Goal: Find contact information: Find contact information

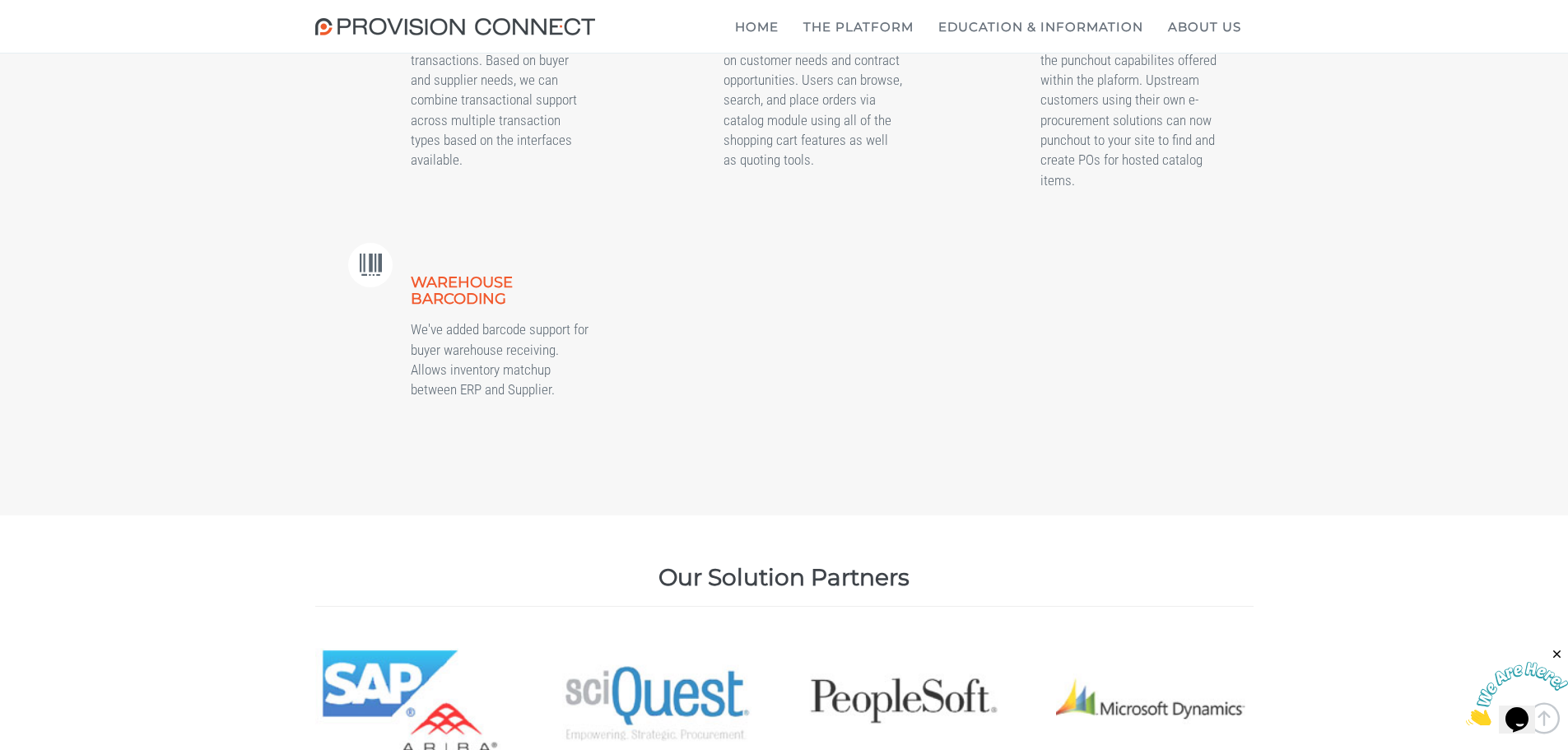
scroll to position [6433, 0]
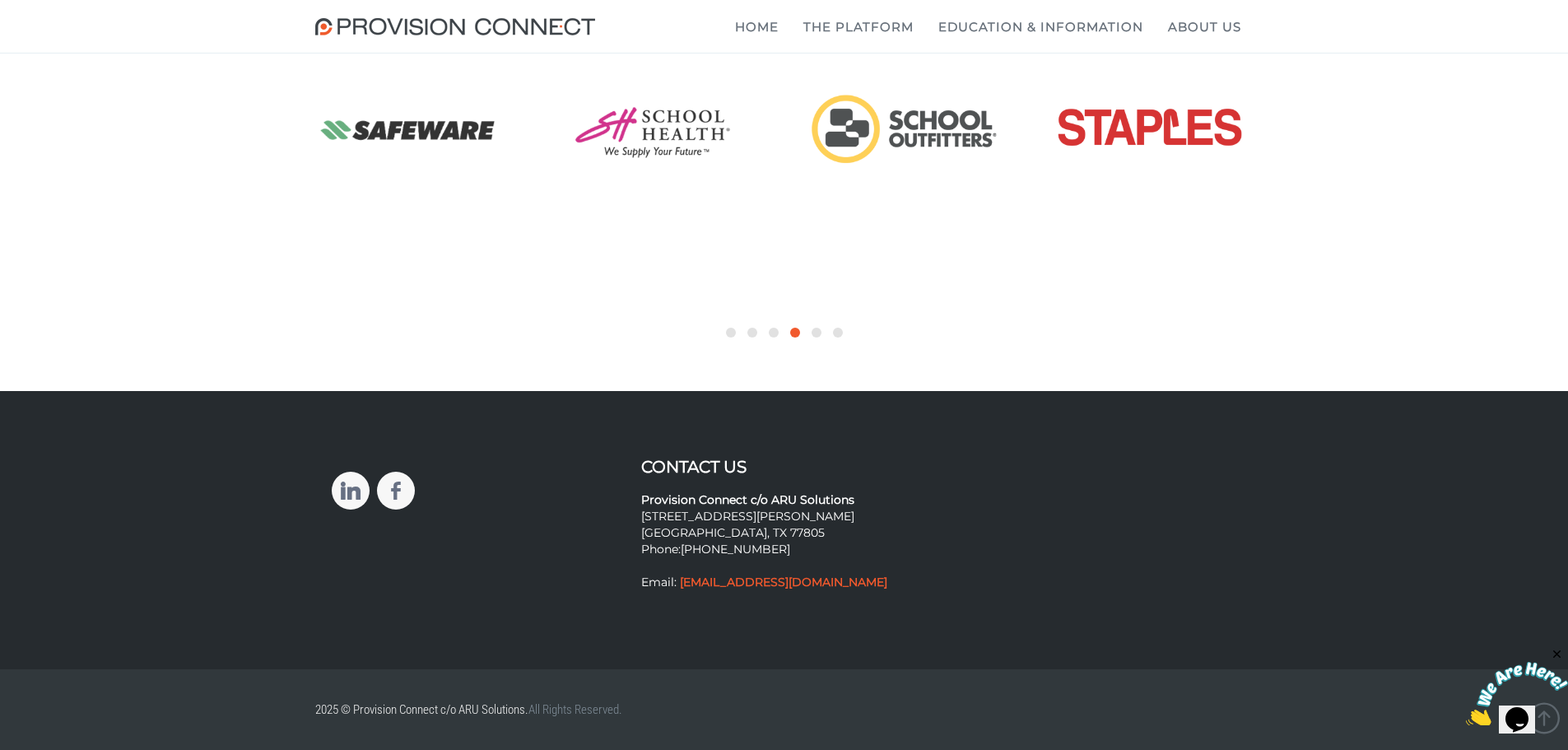
click at [428, 589] on div "Contact Us Provision Connect c/o ARU Solutions [STREET_ADDRESS][PERSON_NAME] Ph…" at bounding box center [784, 528] width 930 height 142
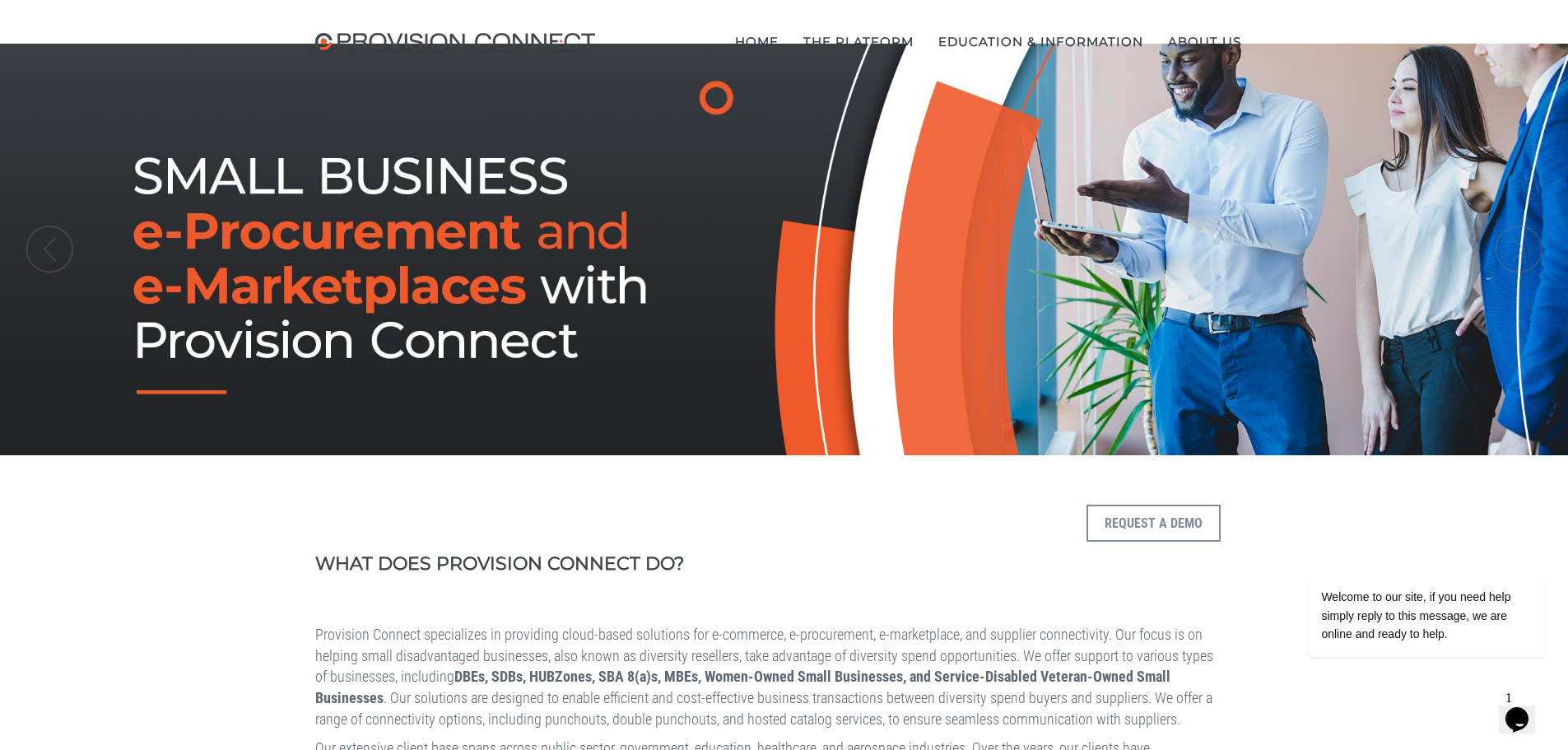
scroll to position [0, 0]
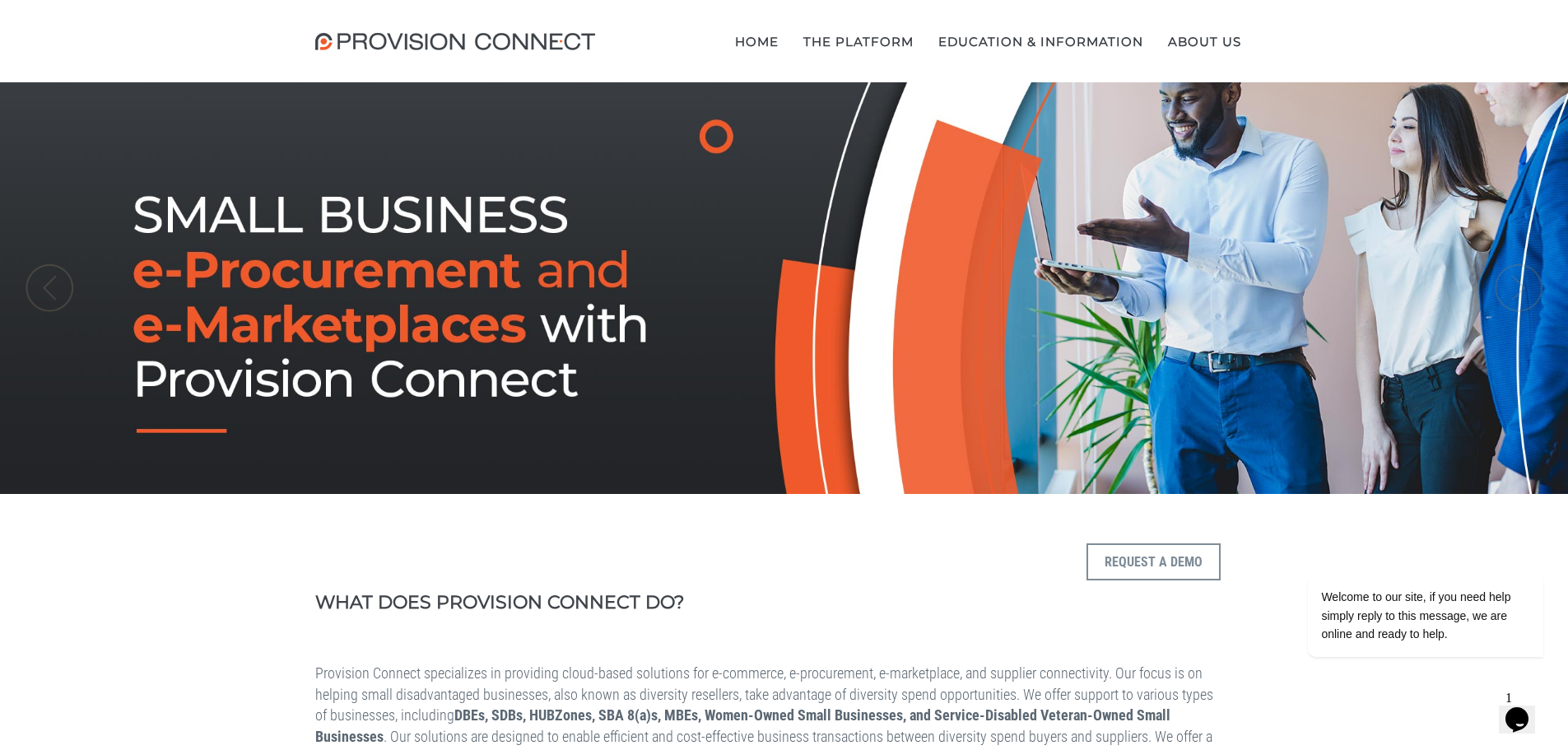
click at [387, 48] on img at bounding box center [459, 41] width 288 height 17
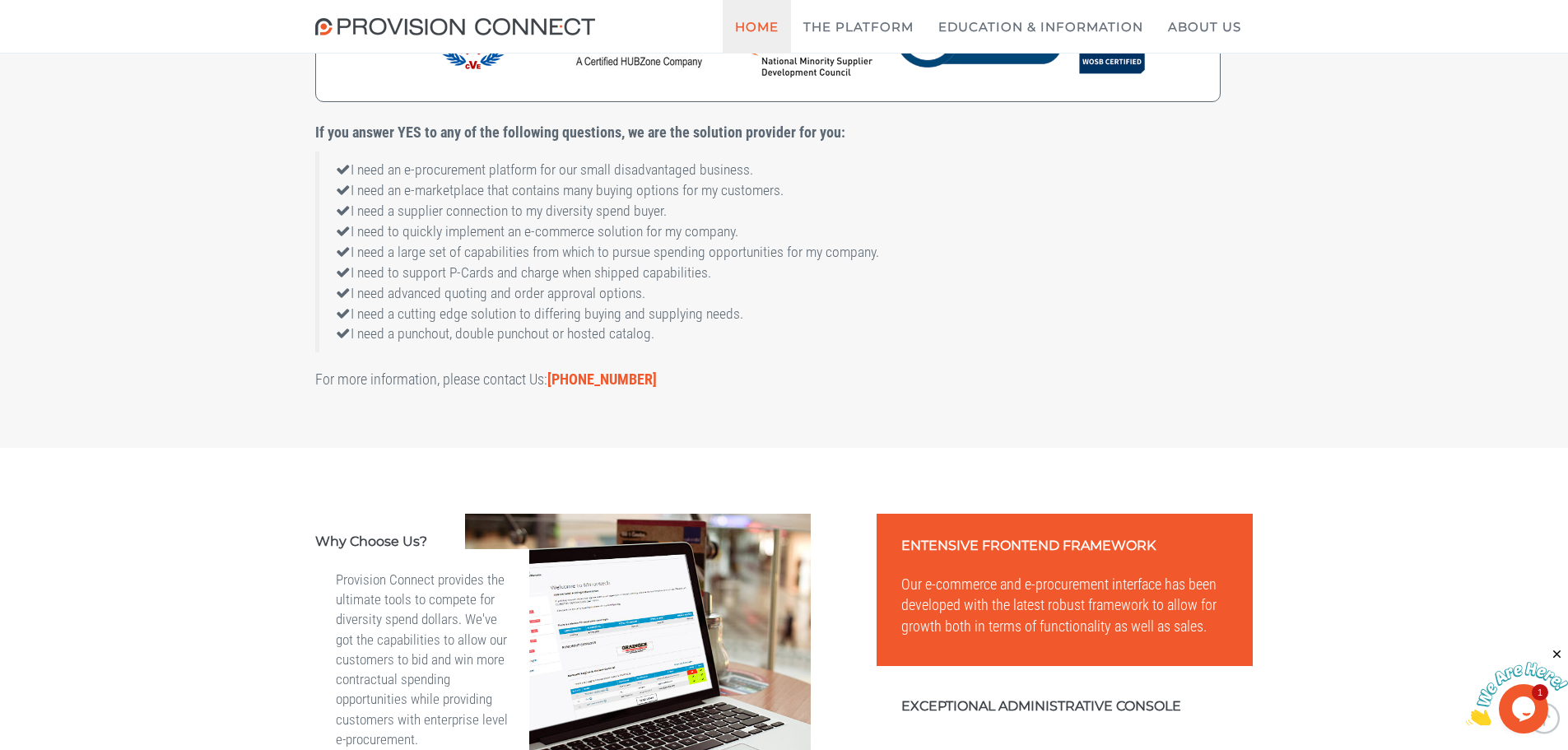
scroll to position [1894, 0]
